Goal: Task Accomplishment & Management: Manage account settings

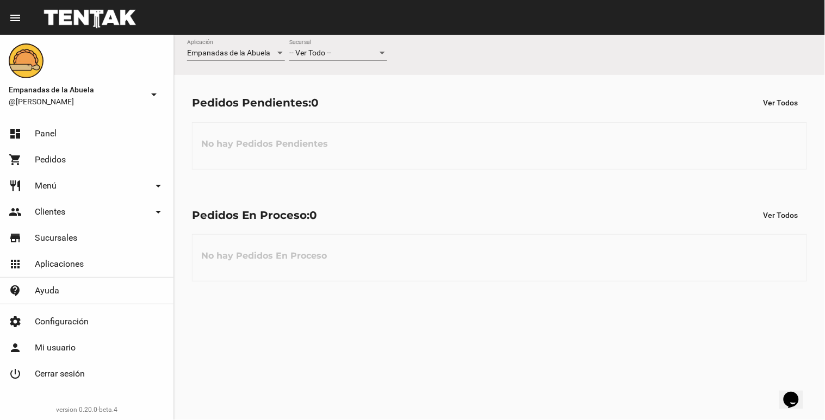
click at [352, 46] on div "-- Ver Todo -- Sucursal" at bounding box center [338, 50] width 98 height 21
click at [354, 98] on span "Lomas de Zamora" at bounding box center [338, 99] width 98 height 23
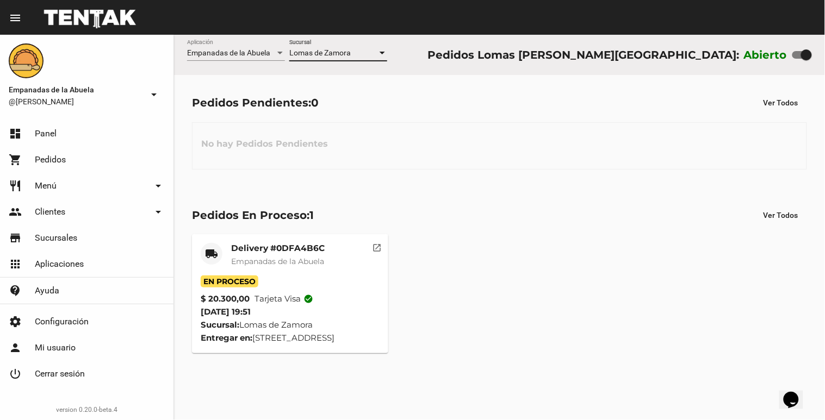
click at [454, 415] on div "Empanadas de la Abuela Aplicación [GEOGRAPHIC_DATA][PERSON_NAME] [GEOGRAPHIC_DA…" at bounding box center [499, 228] width 651 height 386
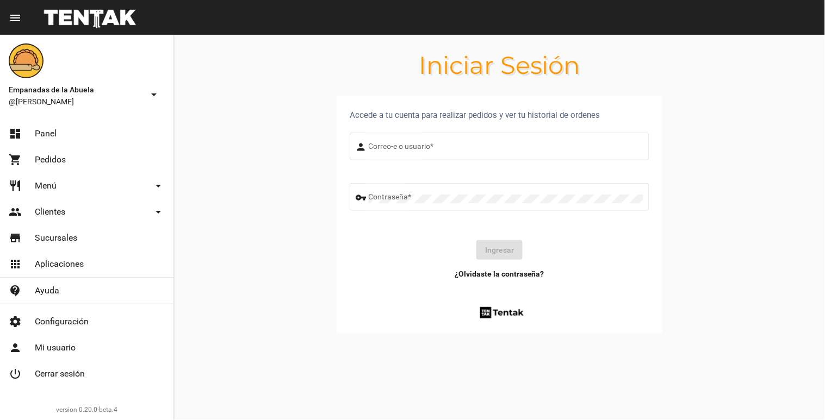
type input "[EMAIL_ADDRESS][DOMAIN_NAME]"
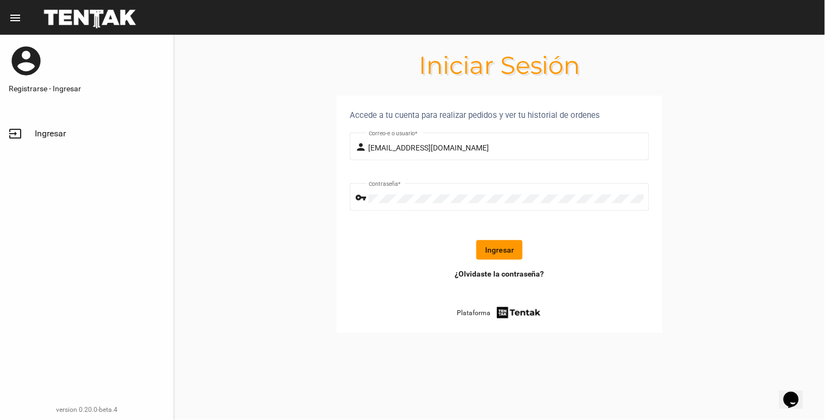
click at [466, 265] on form "person [EMAIL_ADDRESS][DOMAIN_NAME] Correo-e o usuario * vpn_key Contraseña * I…" at bounding box center [500, 200] width 300 height 138
click at [506, 240] on button "Ingresar" at bounding box center [499, 250] width 46 height 20
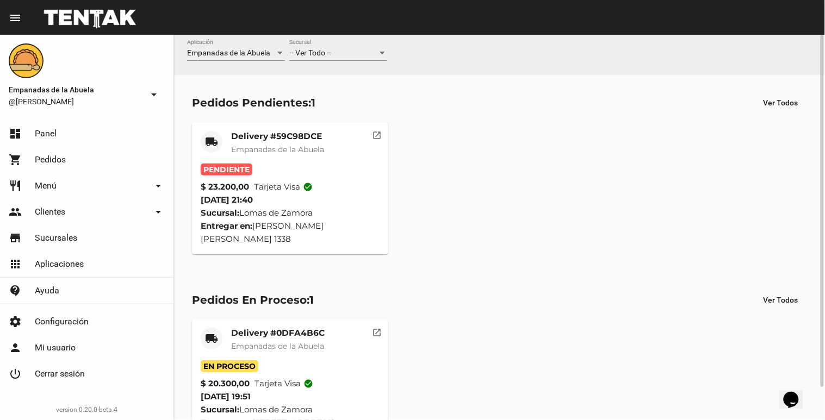
click at [316, 144] on mat-card-subtitle "Empanadas de la Abuela" at bounding box center [277, 149] width 93 height 11
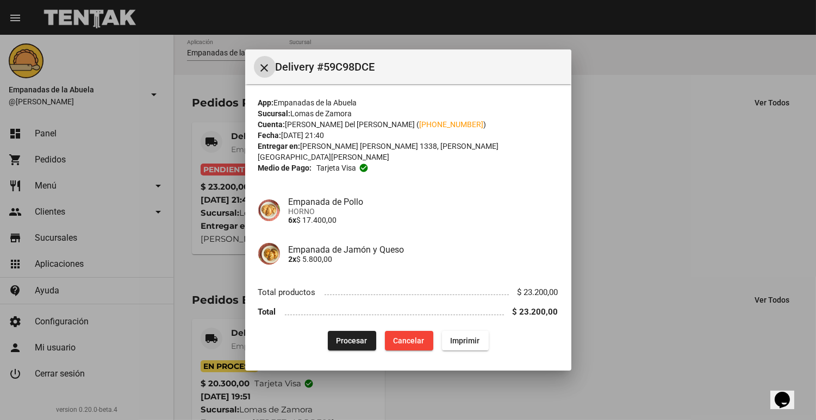
click at [355, 337] on span "Procesar" at bounding box center [352, 341] width 31 height 9
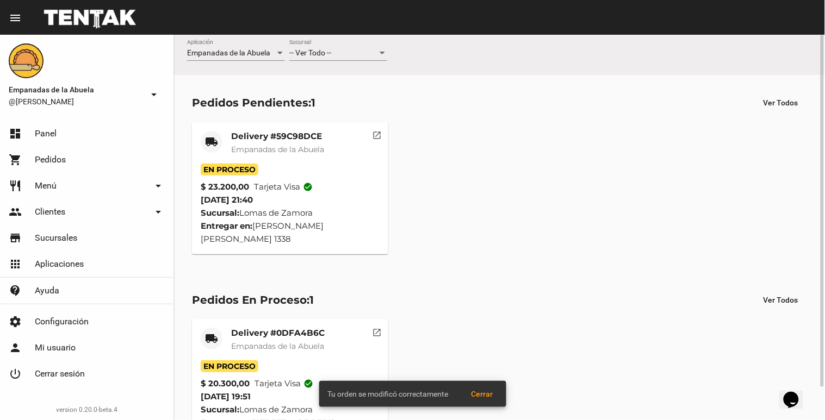
click at [246, 159] on div "Delivery #59C98DCE Empanadas de la Abuela" at bounding box center [277, 147] width 93 height 33
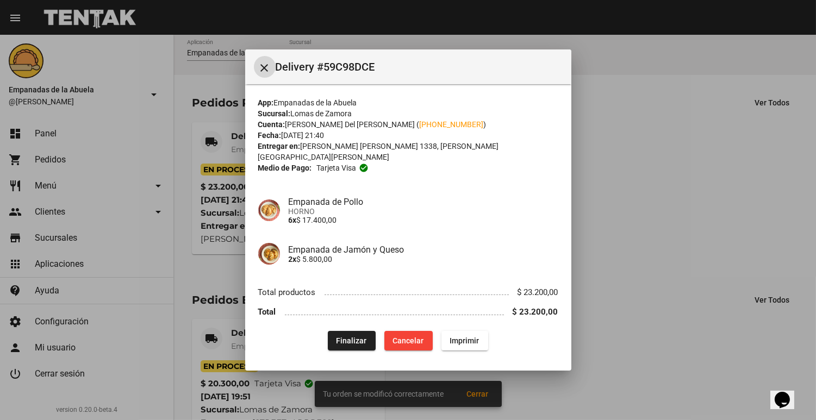
click at [448, 341] on button "Imprimir" at bounding box center [465, 341] width 47 height 20
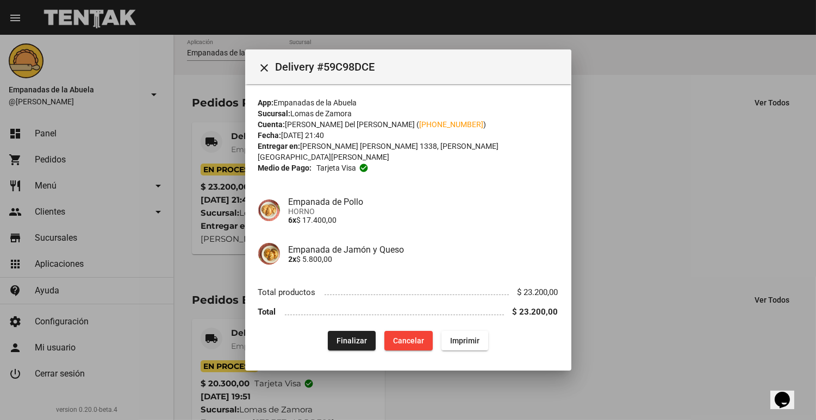
click at [680, 292] on div at bounding box center [408, 210] width 816 height 420
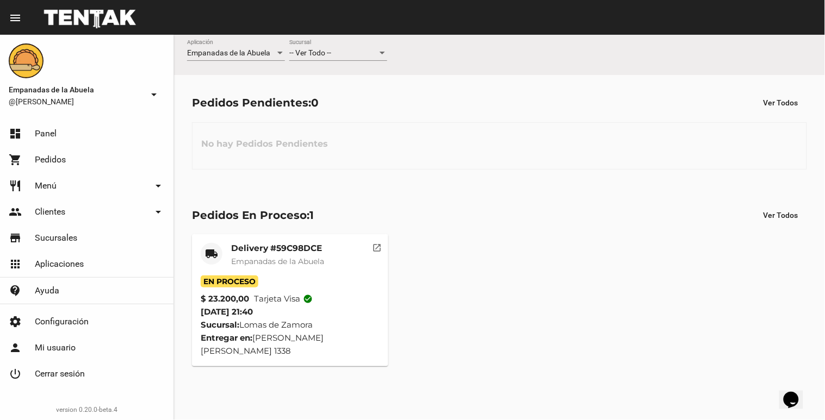
click at [306, 45] on div "-- Ver Todo -- Sucursal" at bounding box center [338, 50] width 98 height 21
click at [303, 107] on span "Lomas de Zamora" at bounding box center [338, 99] width 98 height 23
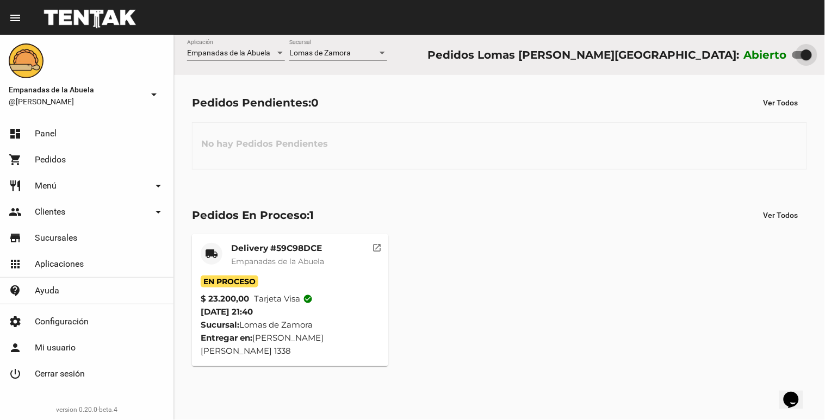
click at [800, 58] on div at bounding box center [802, 55] width 20 height 8
click at [798, 59] on input "checkbox" at bounding box center [797, 59] width 1 height 1
checkbox input "false"
